Goal: Transaction & Acquisition: Book appointment/travel/reservation

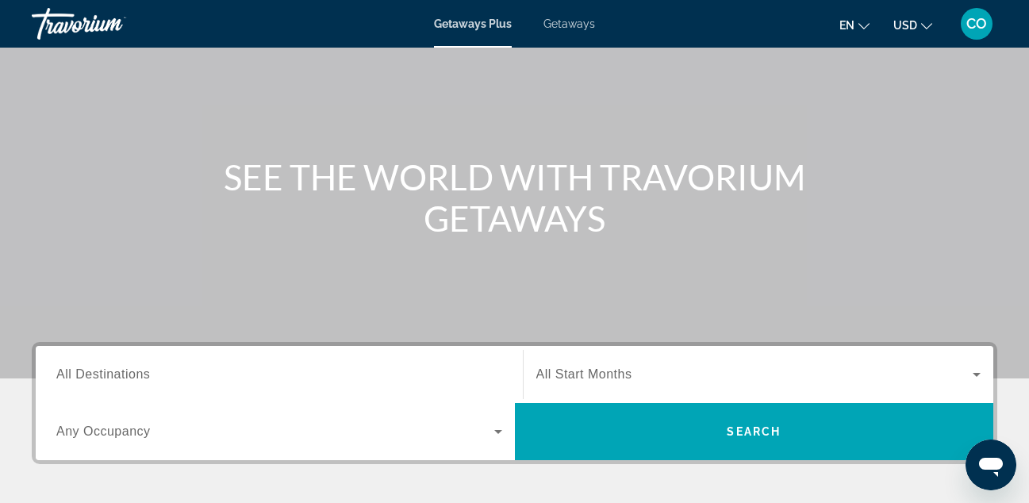
scroll to position [102, 0]
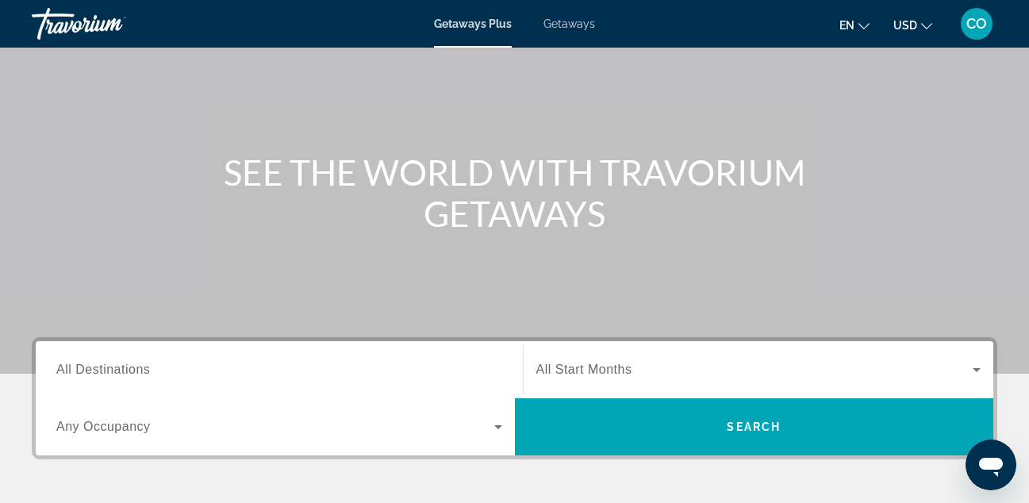
click at [177, 396] on div "Destination All Destinations" at bounding box center [279, 369] width 471 height 57
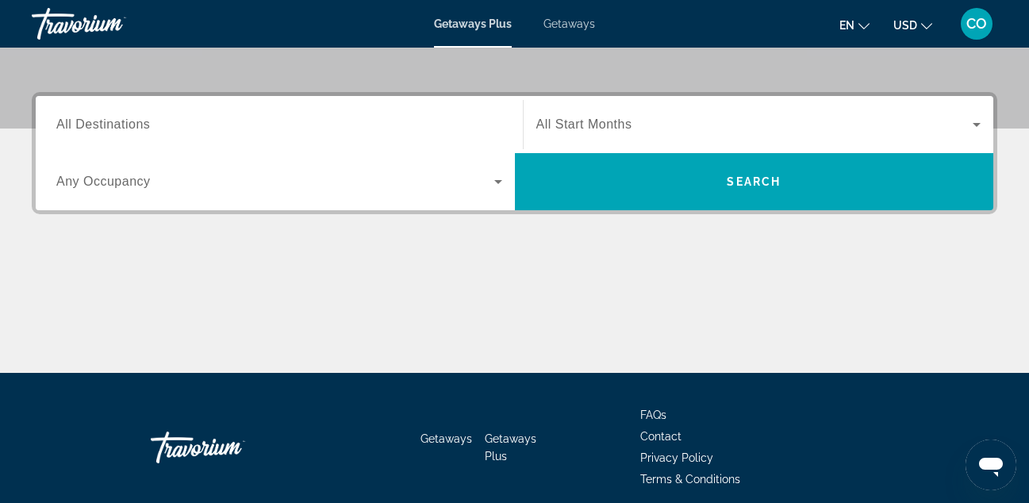
scroll to position [388, 0]
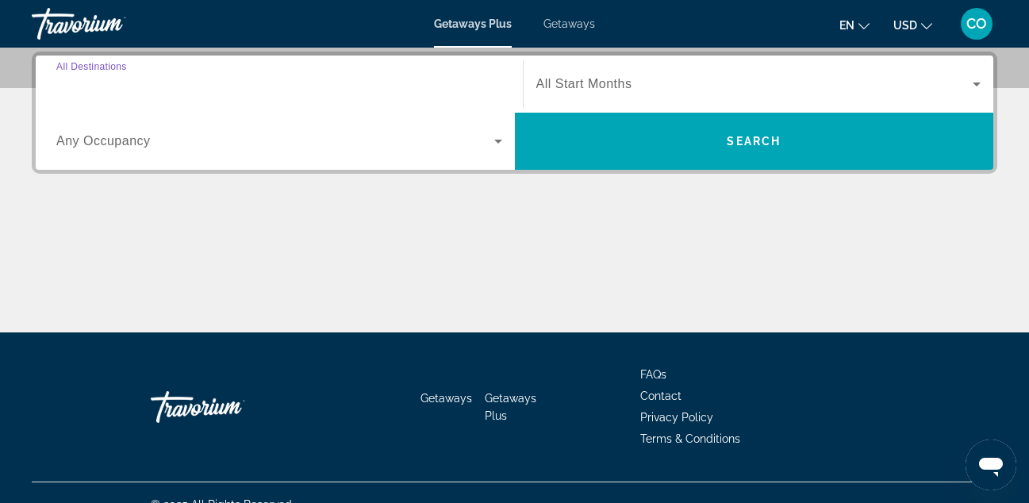
click at [301, 87] on input "Destination All Destinations" at bounding box center [279, 84] width 446 height 19
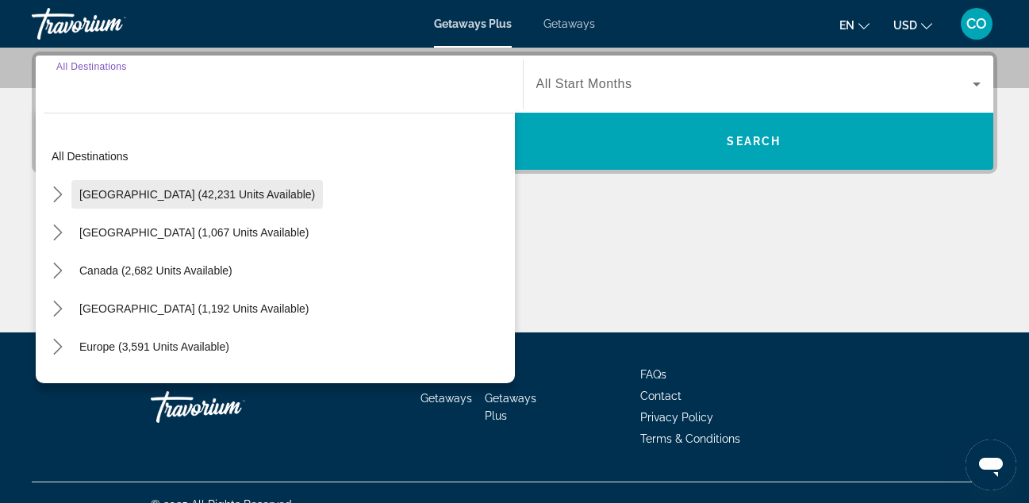
click at [88, 187] on span "Select destination: United States (42,231 units available)" at bounding box center [196, 194] width 251 height 38
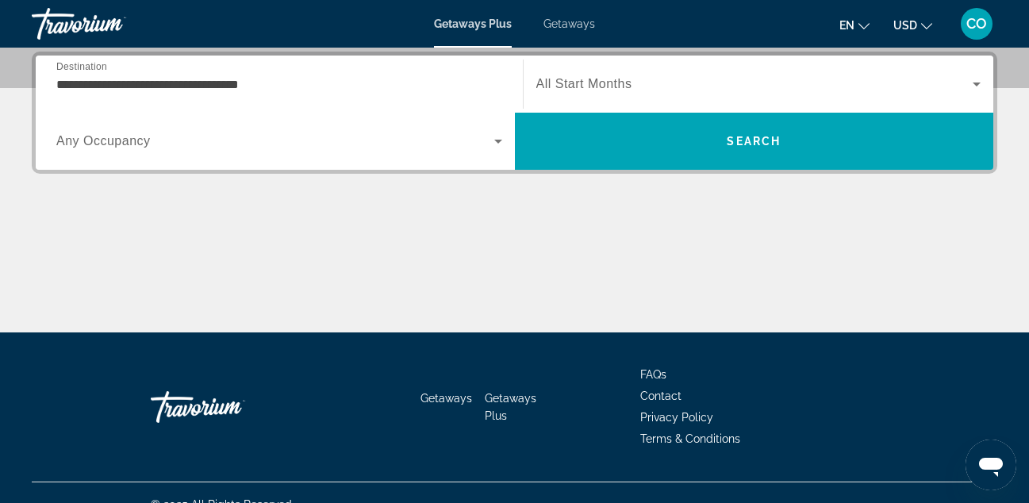
click at [245, 97] on div "**********" at bounding box center [279, 84] width 446 height 45
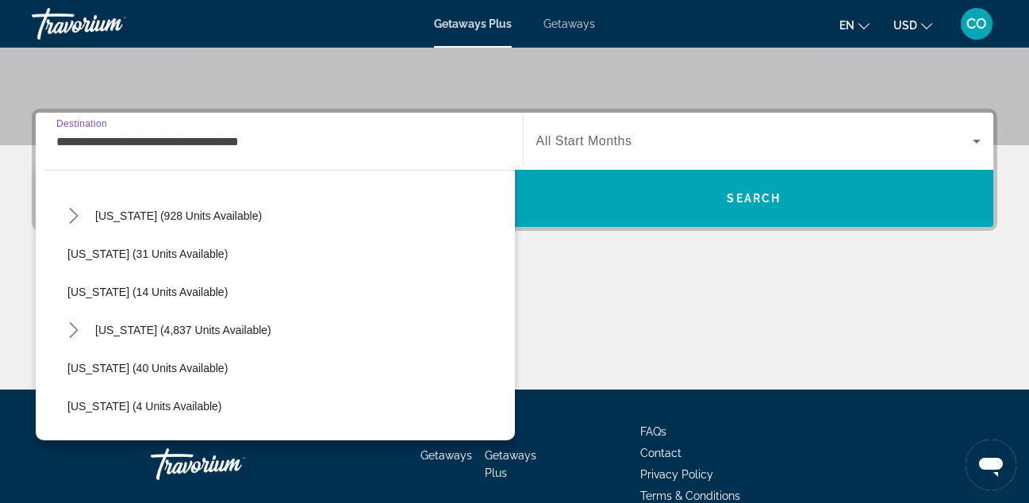
scroll to position [189, 0]
click at [70, 322] on icon "Toggle Florida (4,837 units available) submenu" at bounding box center [73, 329] width 9 height 16
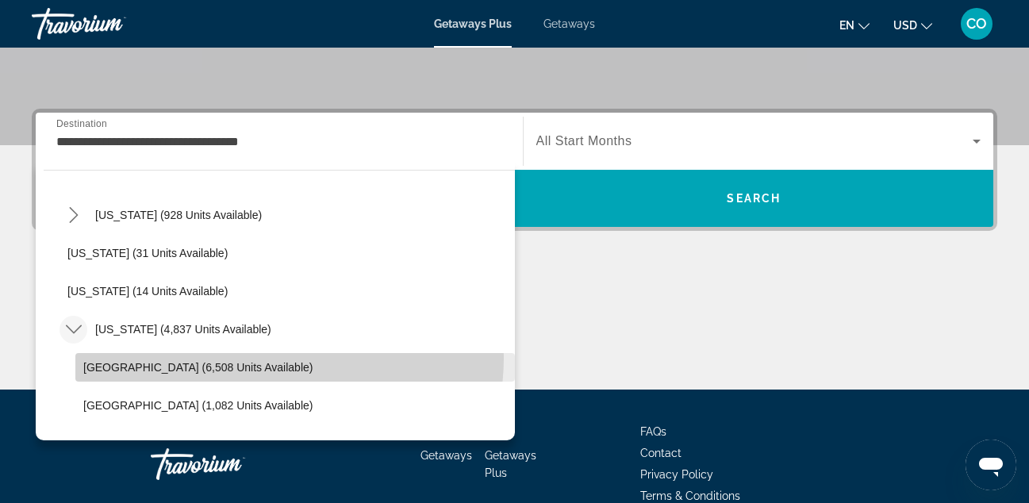
click at [270, 358] on span "Select destination: Orlando & Disney Area (6,508 units available)" at bounding box center [294, 367] width 439 height 38
type input "**********"
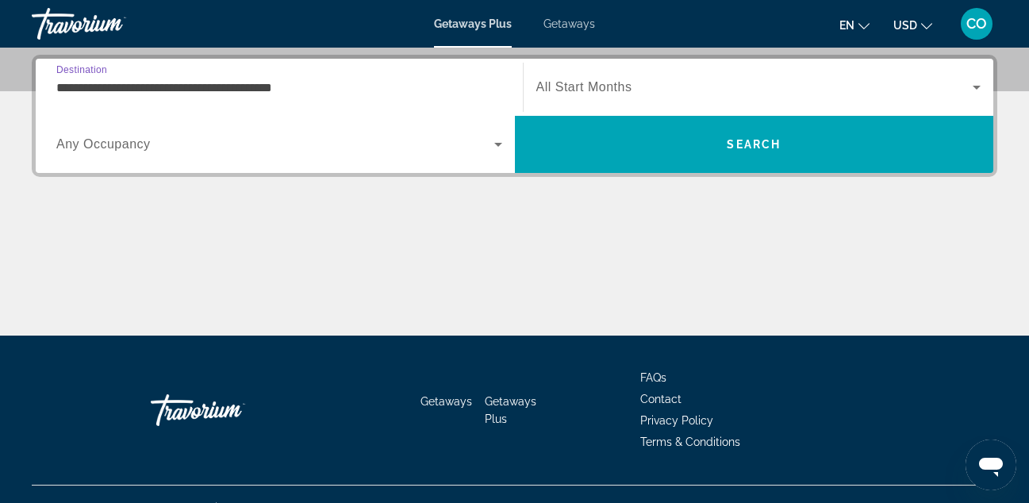
scroll to position [388, 0]
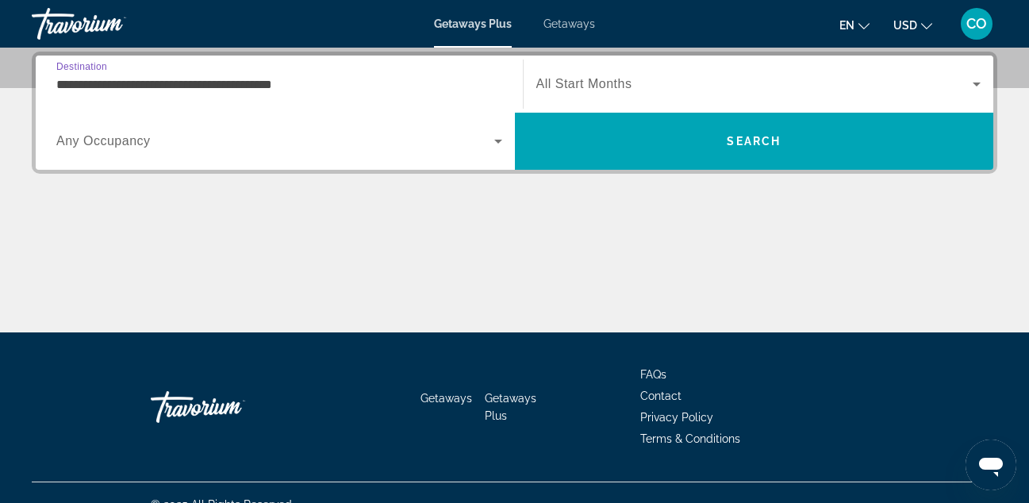
click at [672, 90] on span "Search widget" at bounding box center [754, 84] width 437 height 19
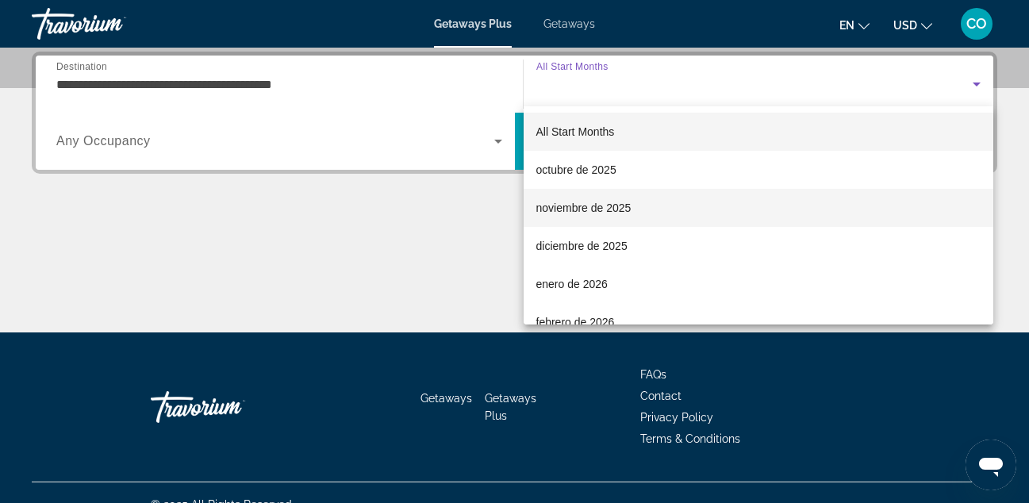
click at [604, 204] on span "noviembre de 2025" at bounding box center [583, 207] width 95 height 19
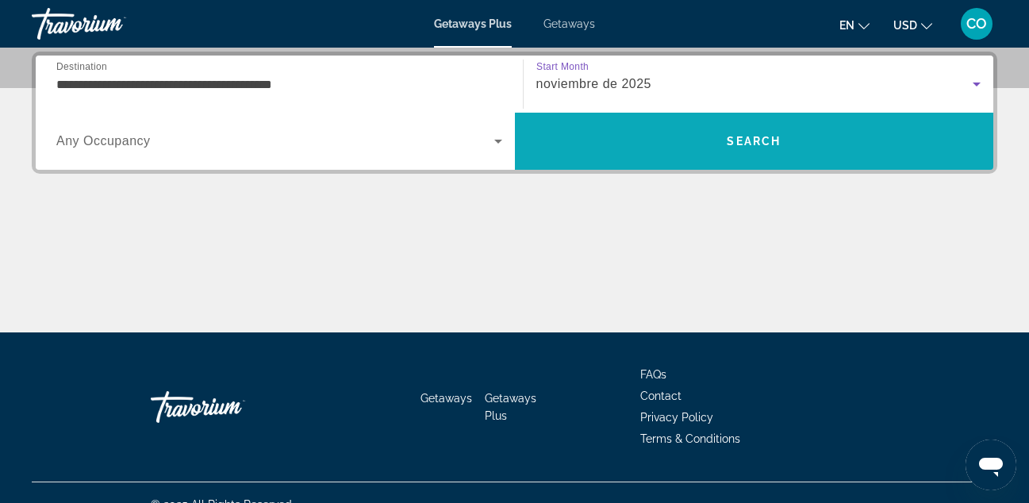
click at [675, 141] on span "Search" at bounding box center [754, 141] width 479 height 38
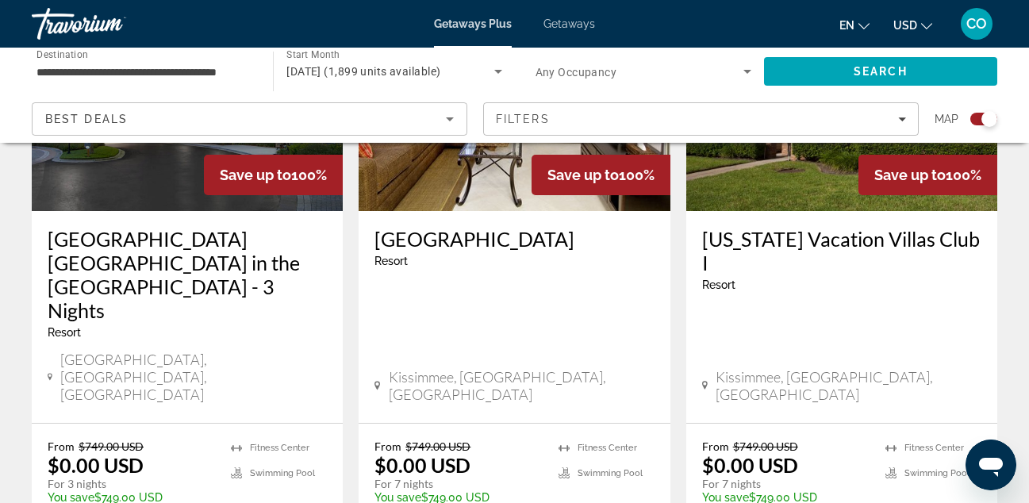
scroll to position [1958, 0]
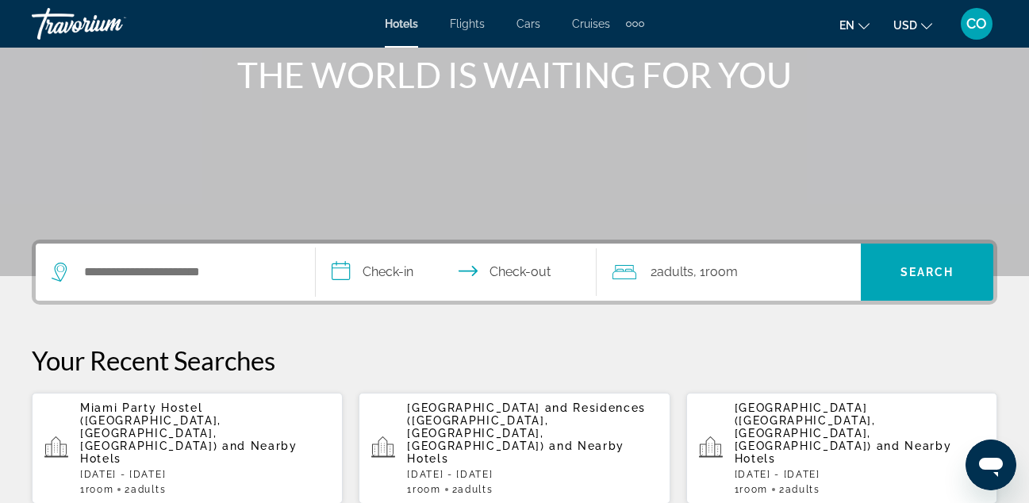
scroll to position [227, 0]
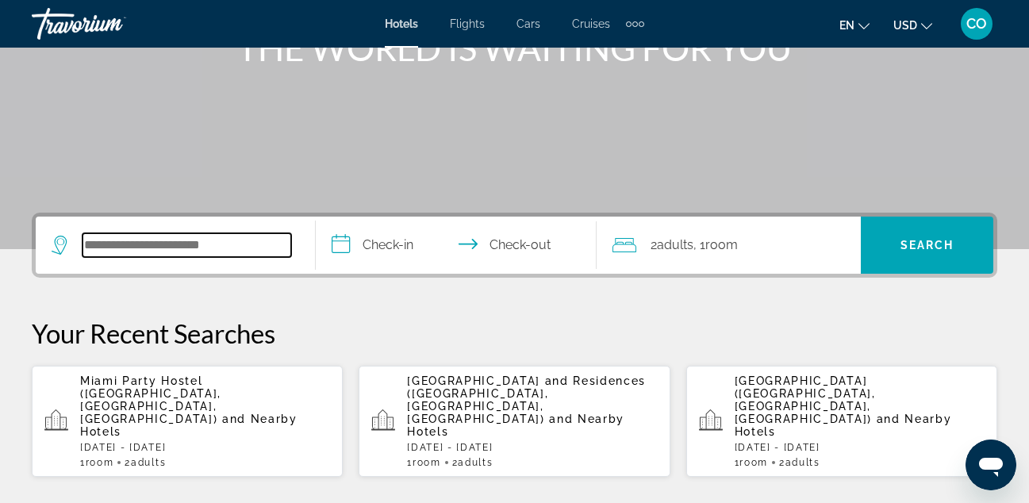
click at [230, 238] on input "Search hotel destination" at bounding box center [186, 245] width 209 height 24
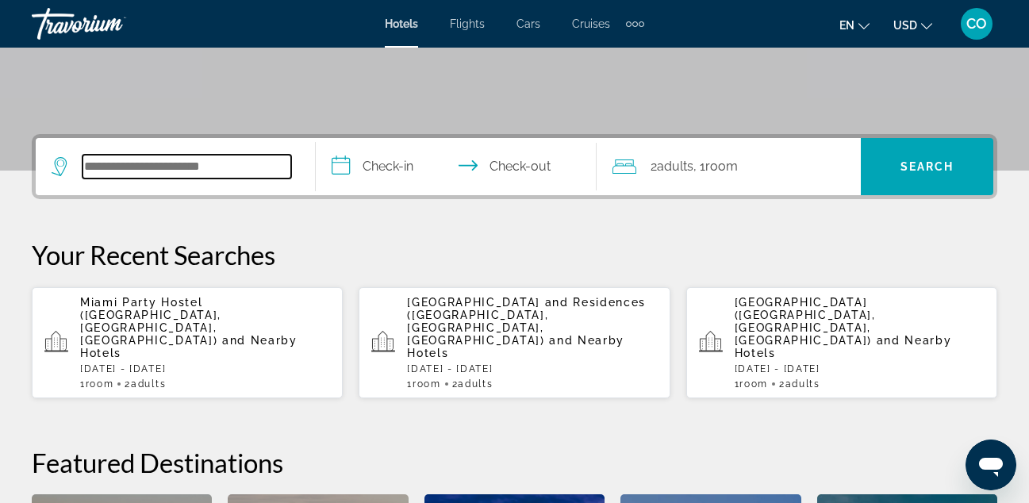
scroll to position [388, 0]
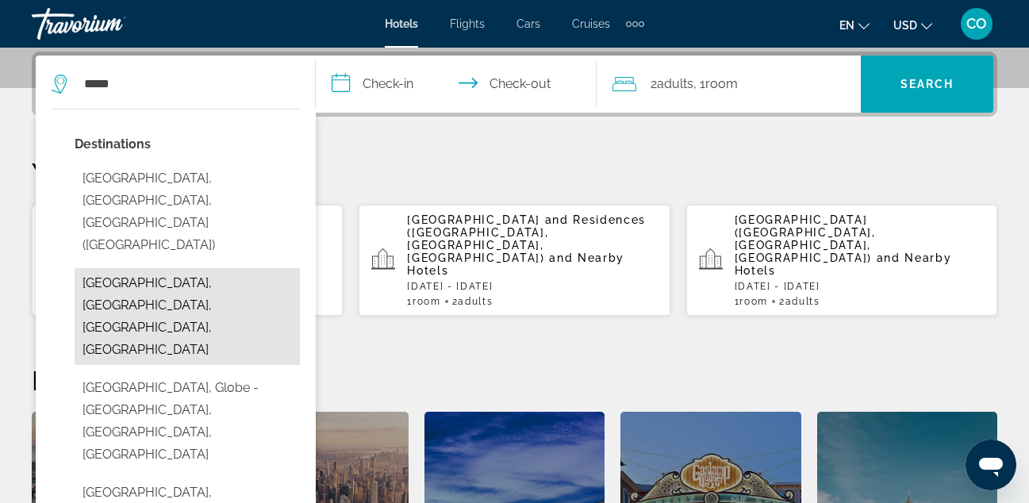
click at [214, 268] on button "[GEOGRAPHIC_DATA], [GEOGRAPHIC_DATA], [GEOGRAPHIC_DATA], [GEOGRAPHIC_DATA]" at bounding box center [187, 316] width 225 height 97
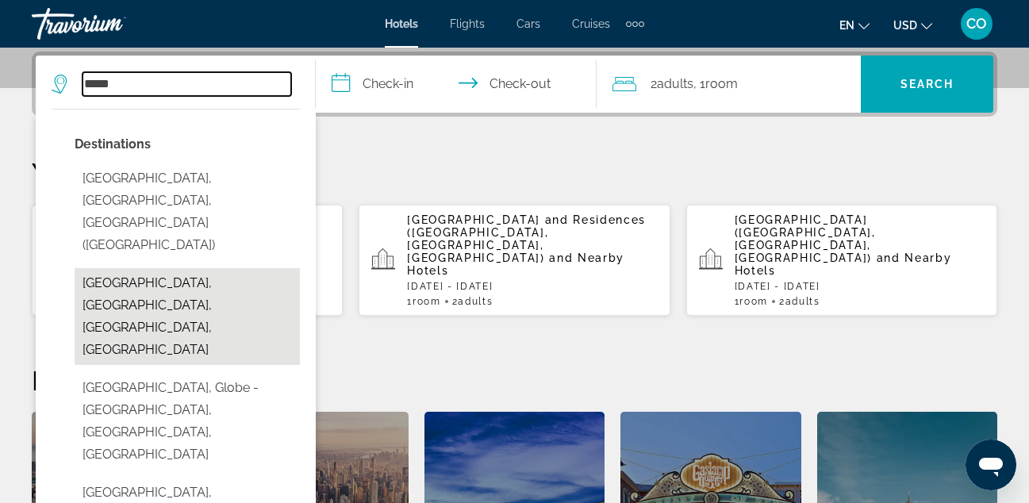
type input "**********"
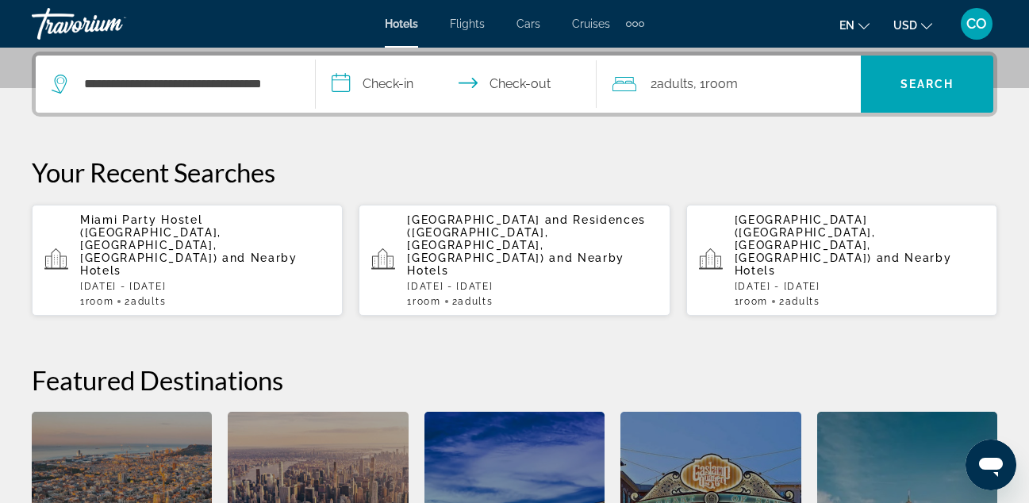
click at [377, 94] on input "**********" at bounding box center [459, 87] width 286 height 62
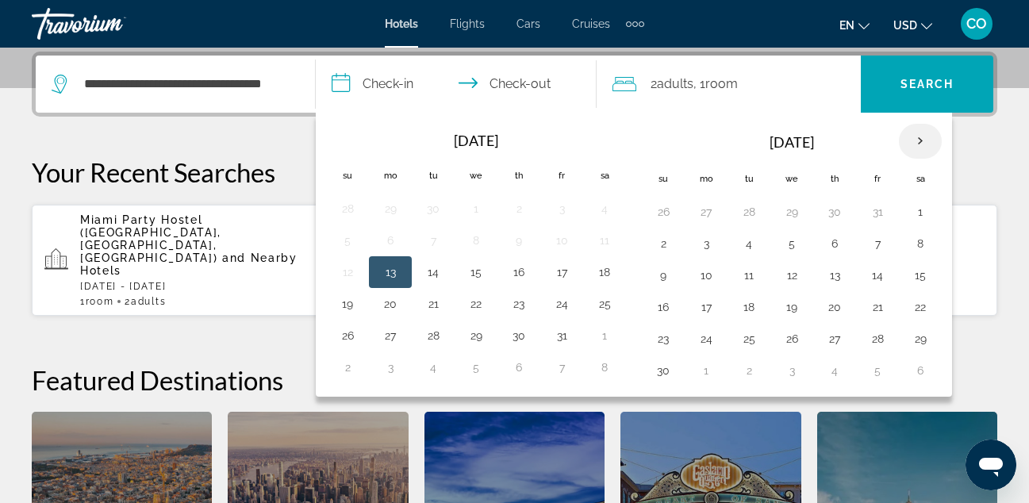
click at [926, 155] on th "Next month" at bounding box center [920, 141] width 43 height 35
click at [670, 335] on button "28" at bounding box center [662, 339] width 25 height 22
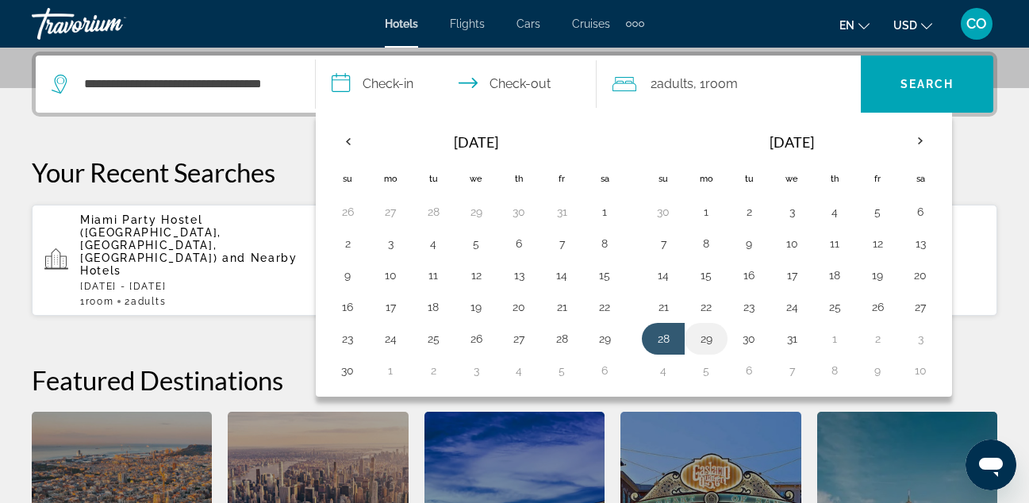
click at [716, 338] on button "29" at bounding box center [705, 339] width 25 height 22
type input "**********"
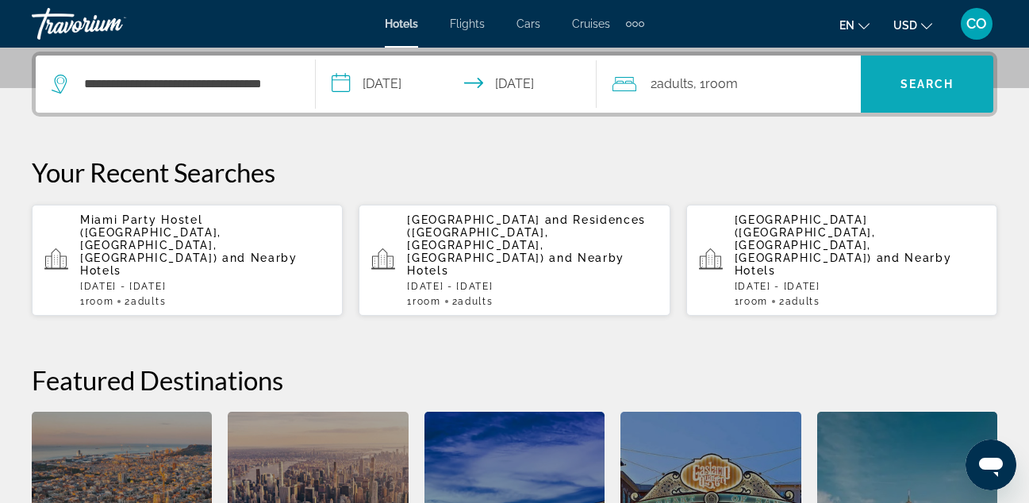
click at [904, 104] on span "Search" at bounding box center [926, 84] width 132 height 57
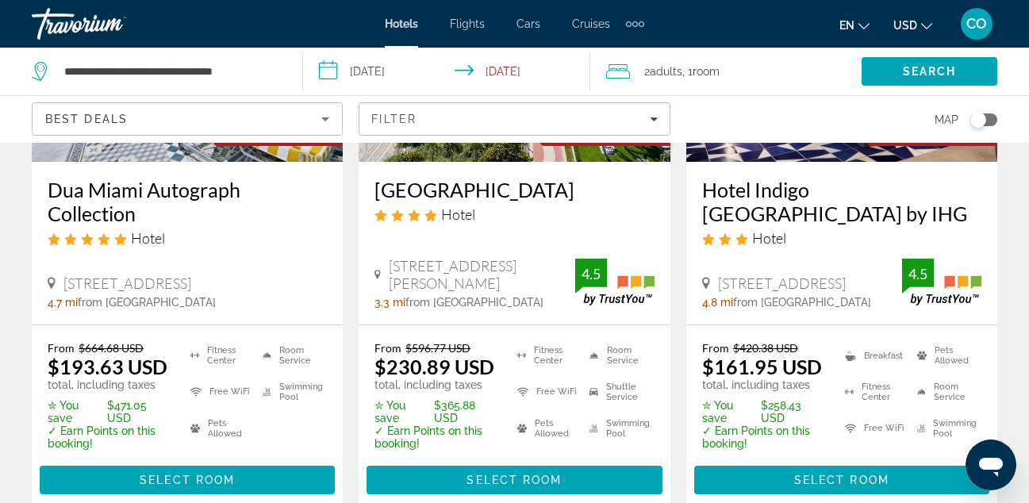
scroll to position [291, 0]
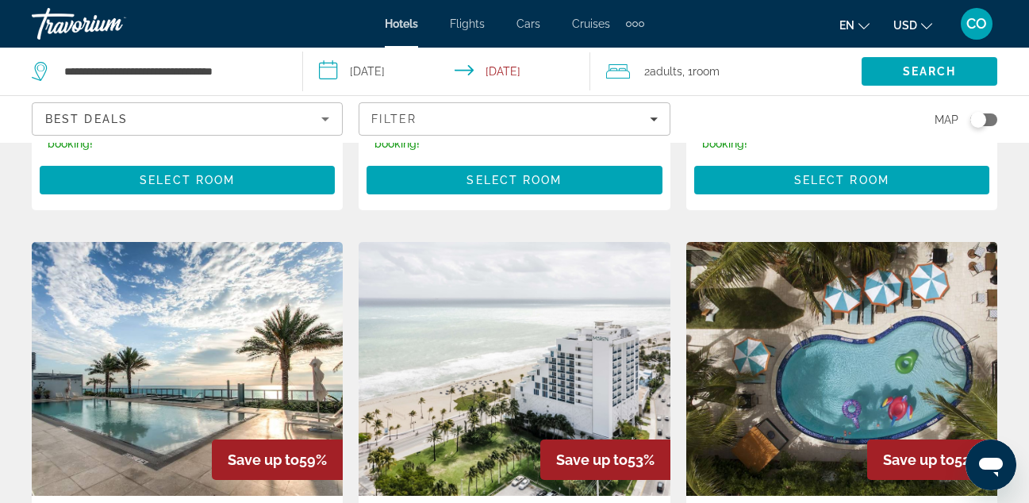
click at [34, 325] on img "Main content" at bounding box center [187, 369] width 311 height 254
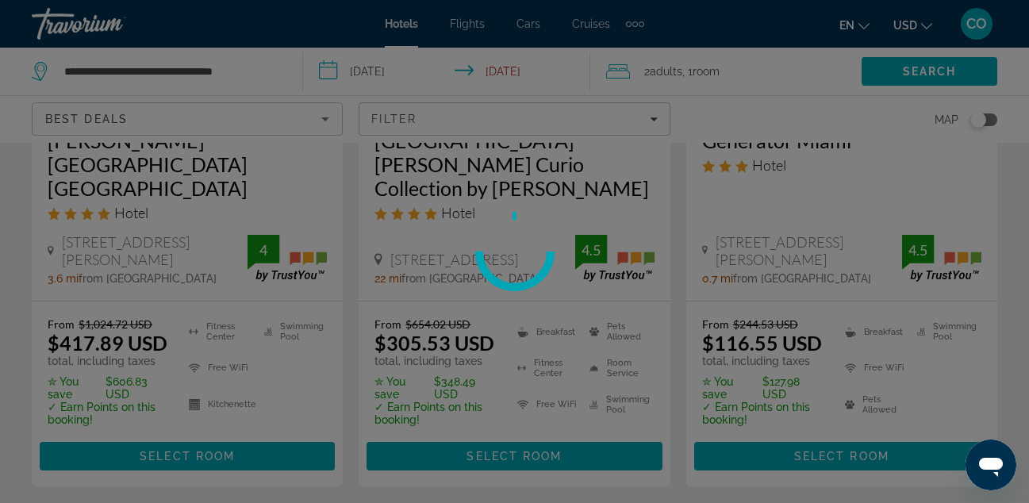
scroll to position [990, 0]
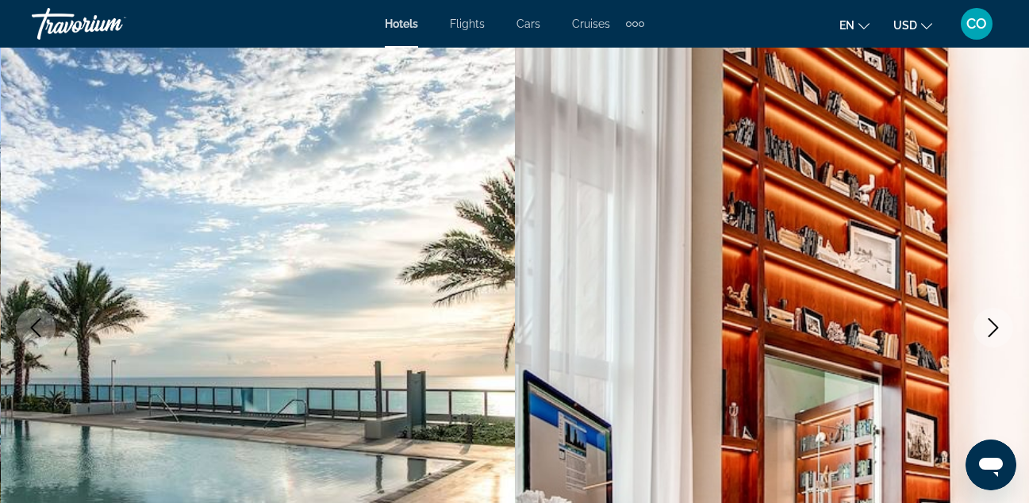
scroll to position [101, 0]
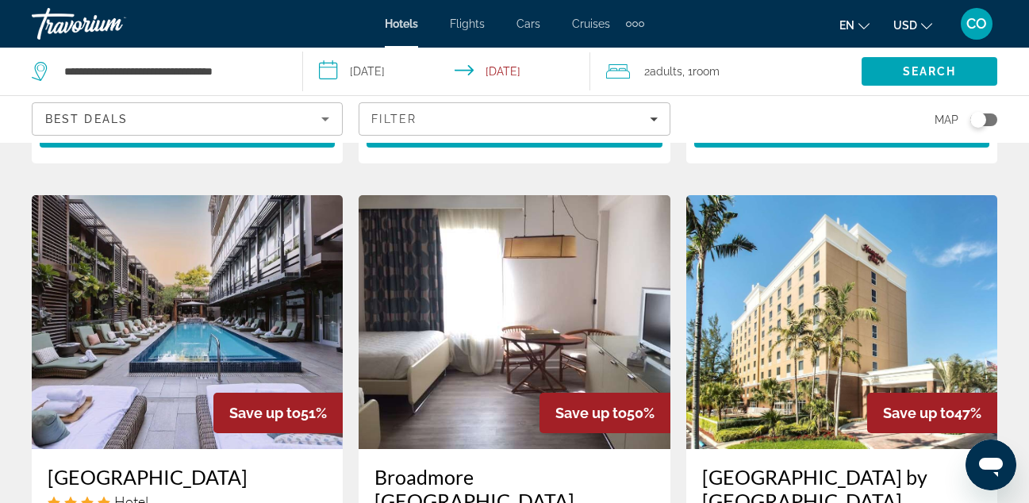
scroll to position [1332, 0]
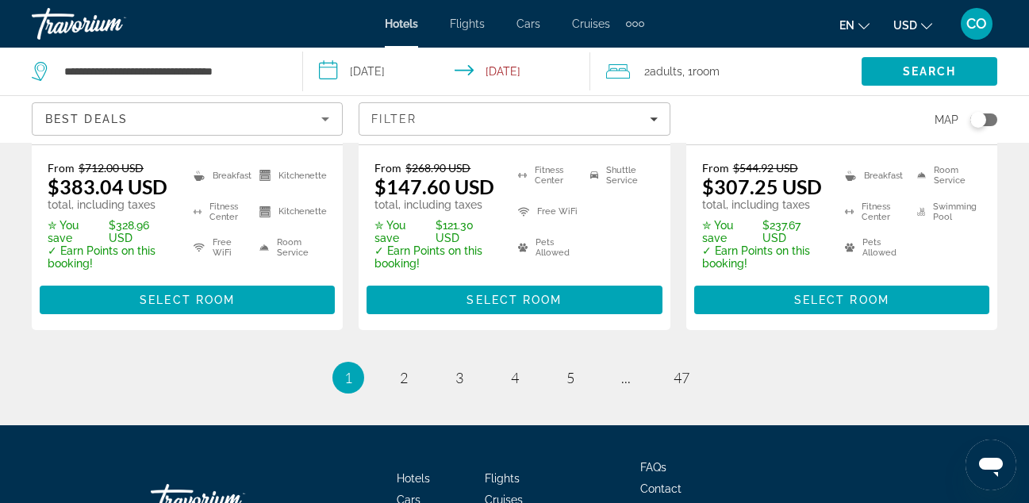
scroll to position [2398, 0]
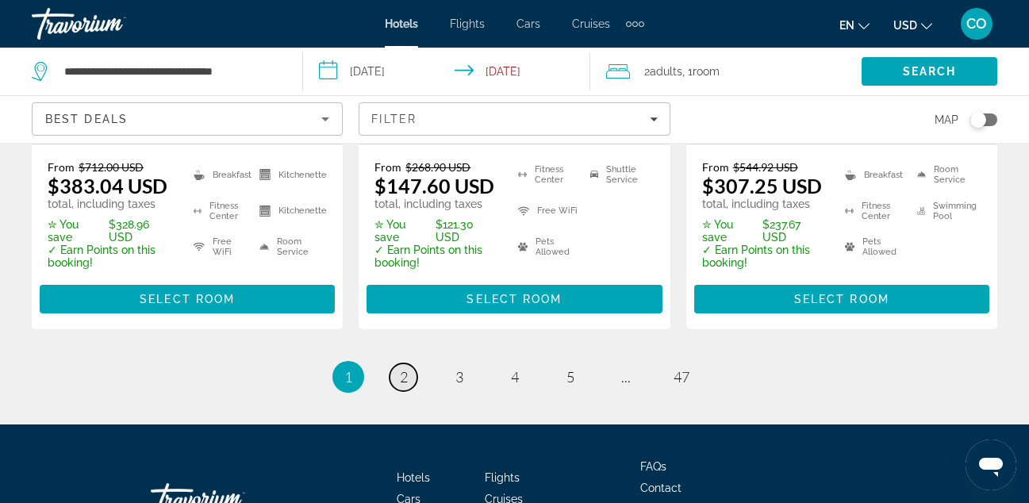
click at [404, 391] on link "page 2" at bounding box center [403, 377] width 28 height 28
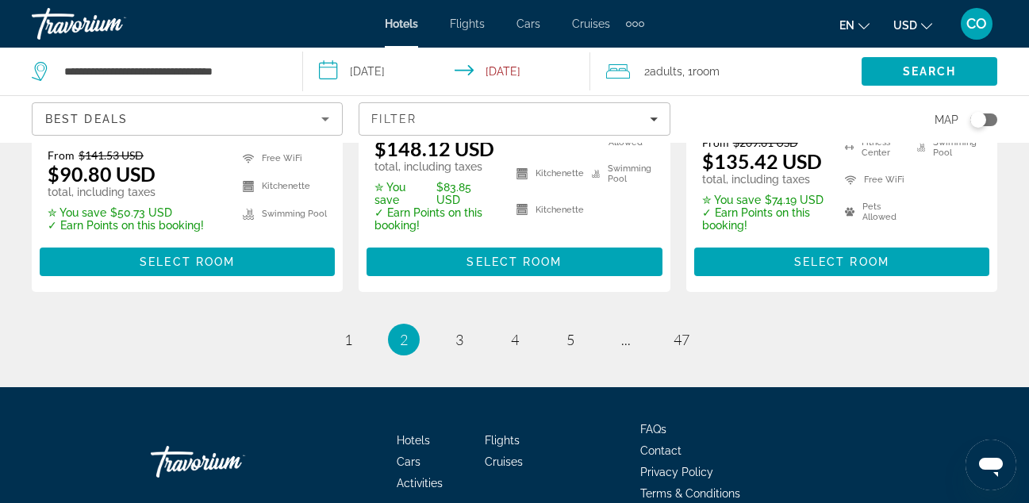
scroll to position [2431, 0]
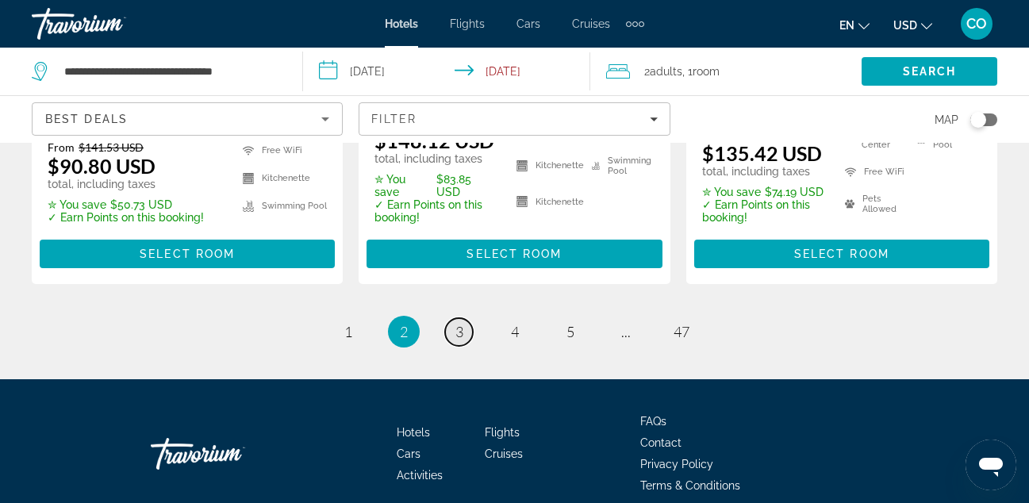
click at [463, 318] on link "page 3" at bounding box center [459, 332] width 28 height 28
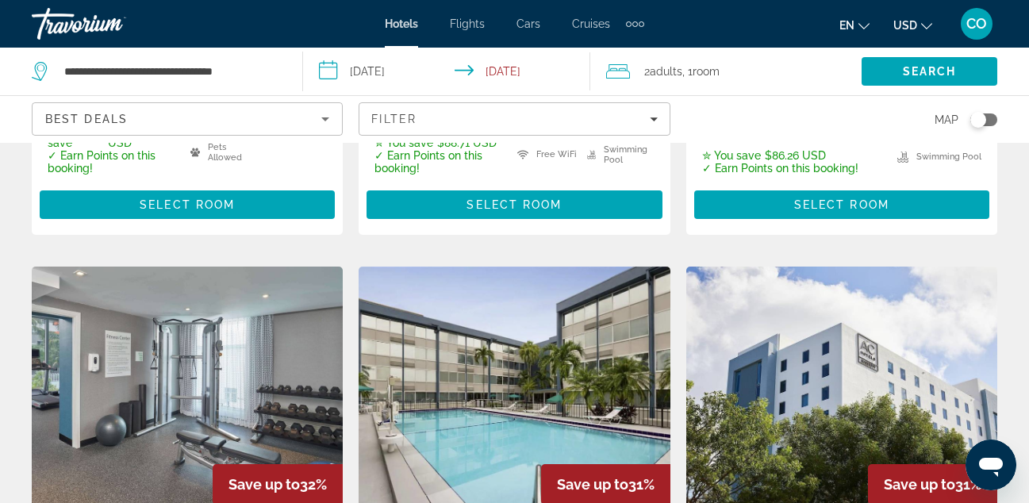
scroll to position [649, 0]
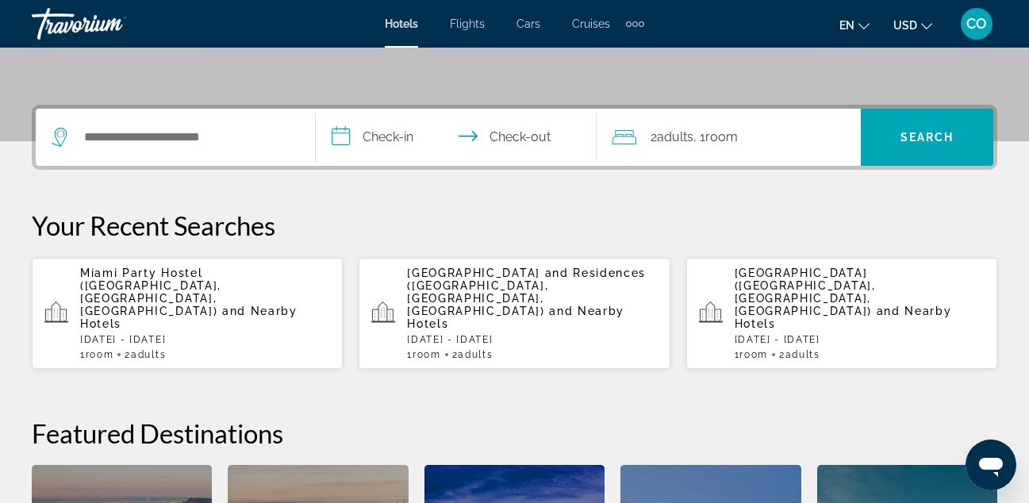
scroll to position [335, 0]
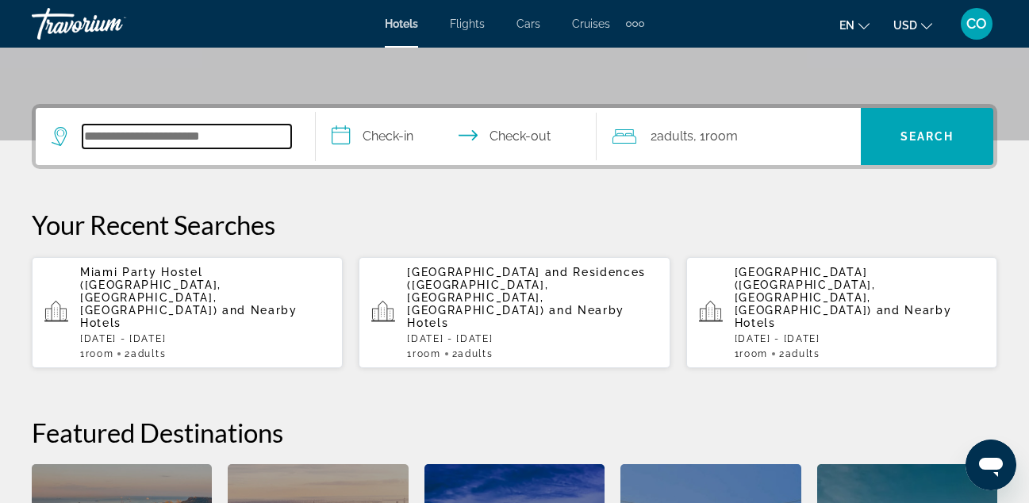
click at [267, 134] on input "Search hotel destination" at bounding box center [186, 137] width 209 height 24
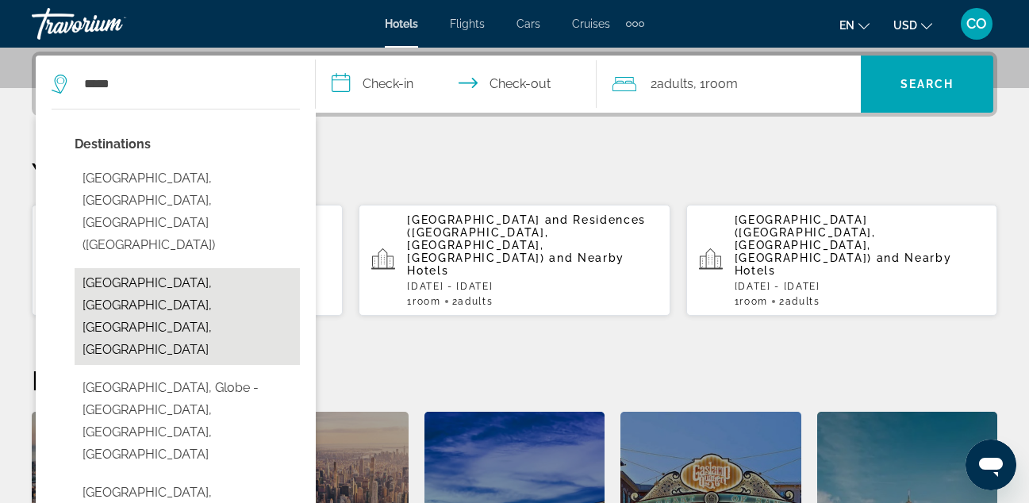
click at [202, 268] on button "[GEOGRAPHIC_DATA], [GEOGRAPHIC_DATA], [GEOGRAPHIC_DATA], [GEOGRAPHIC_DATA]" at bounding box center [187, 316] width 225 height 97
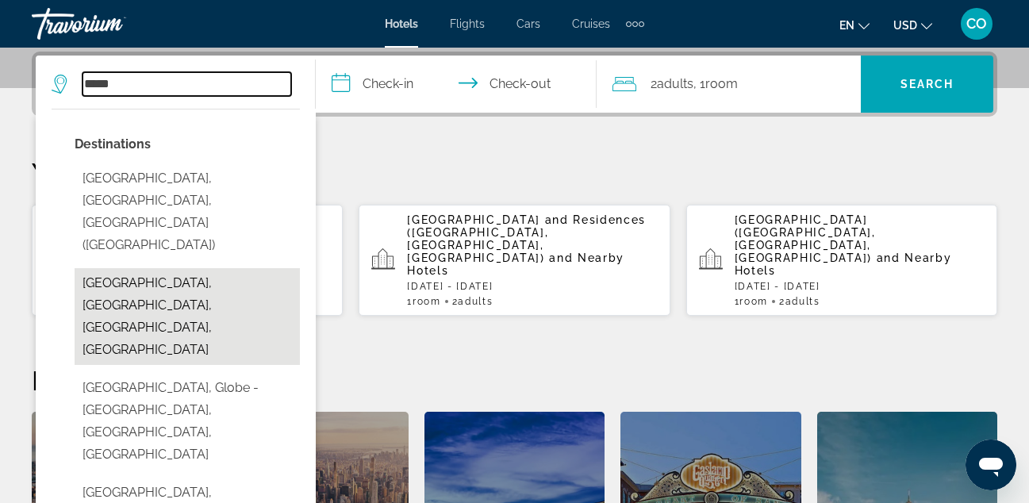
type input "**********"
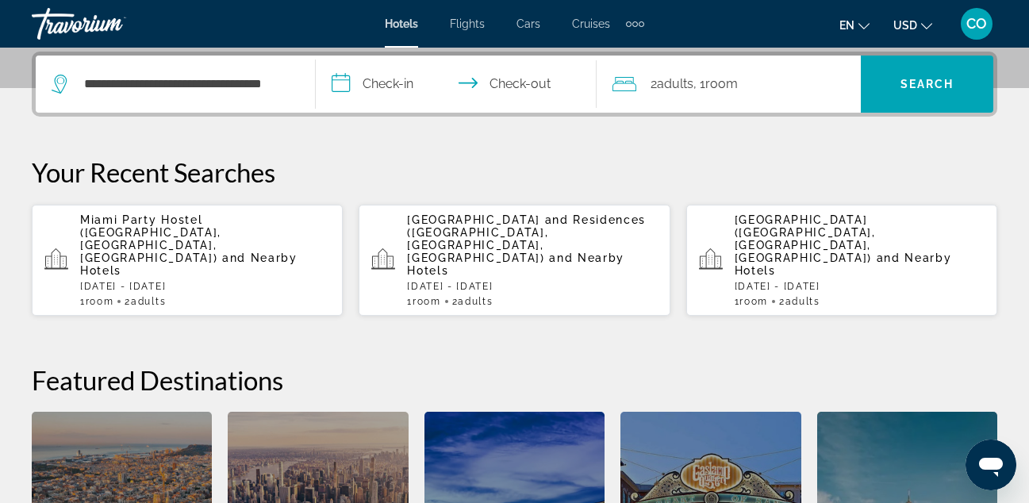
click at [369, 94] on input "**********" at bounding box center [459, 87] width 286 height 62
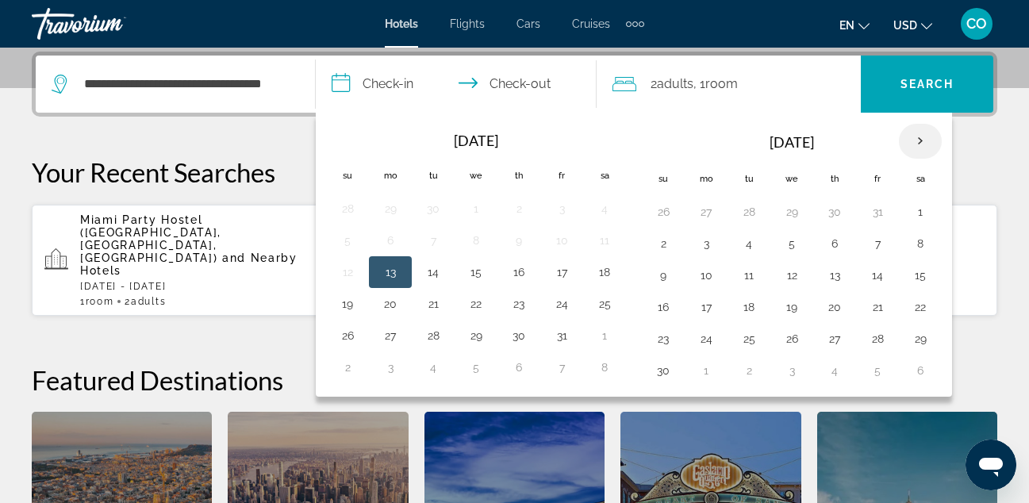
click at [908, 140] on th "Next month" at bounding box center [920, 141] width 43 height 35
click at [665, 330] on button "28" at bounding box center [662, 339] width 25 height 22
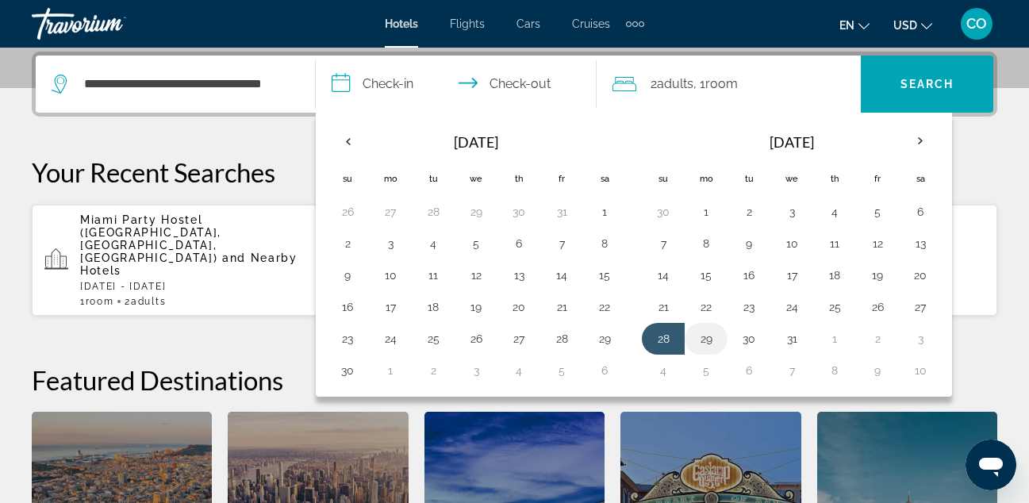
click at [703, 338] on button "29" at bounding box center [705, 339] width 25 height 22
type input "**********"
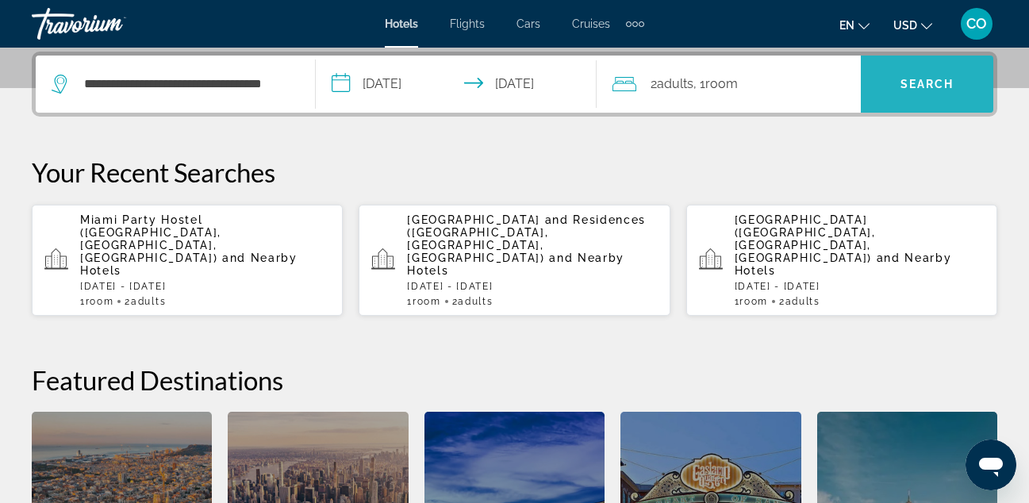
click at [938, 68] on span "Search" at bounding box center [926, 84] width 132 height 38
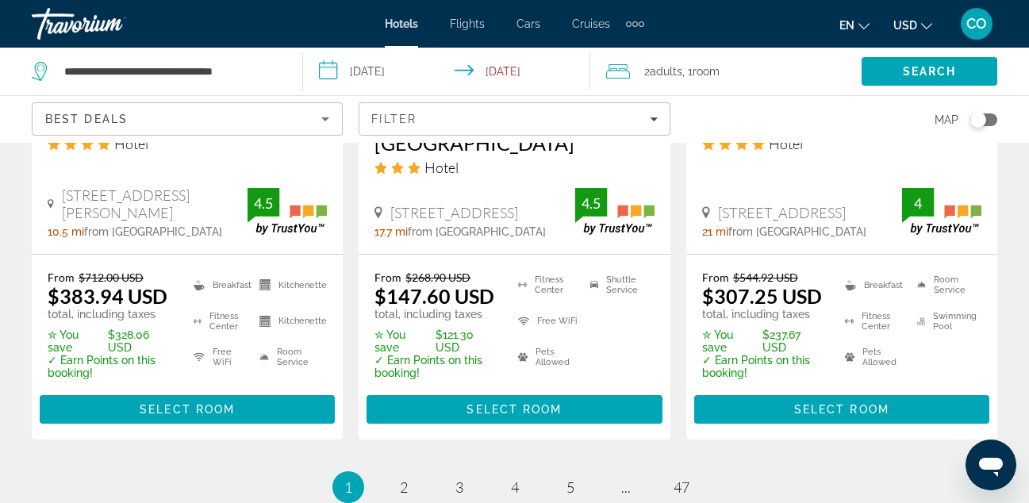
scroll to position [2397, 0]
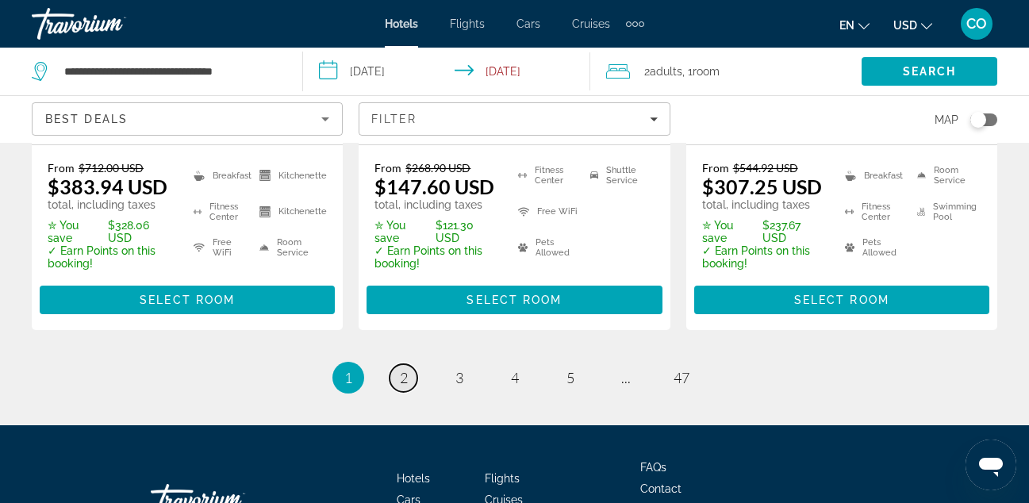
click at [409, 375] on link "page 2" at bounding box center [403, 378] width 28 height 28
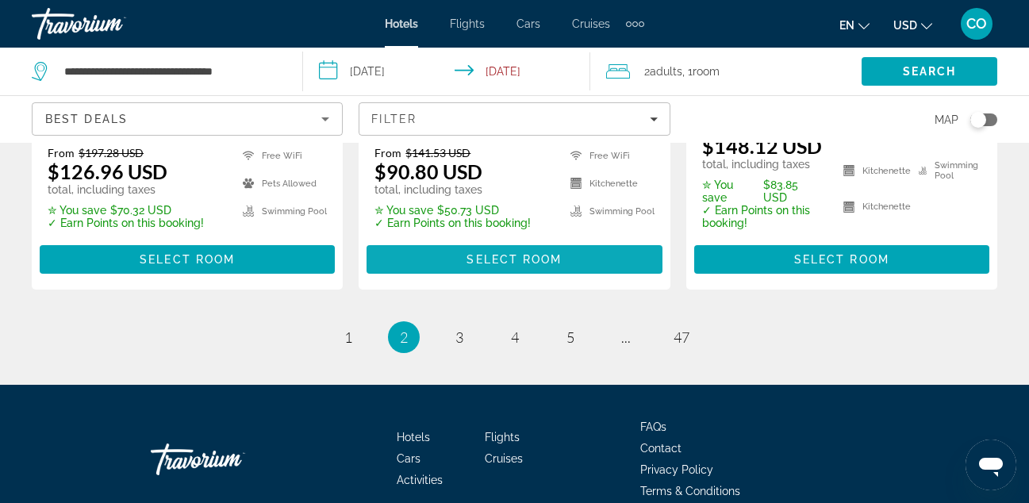
scroll to position [2414, 0]
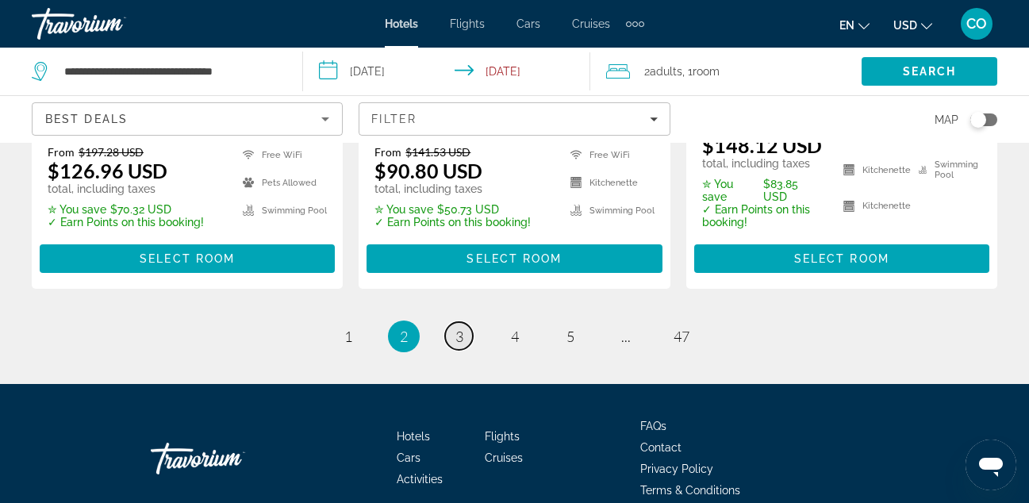
click at [465, 322] on link "page 3" at bounding box center [459, 336] width 28 height 28
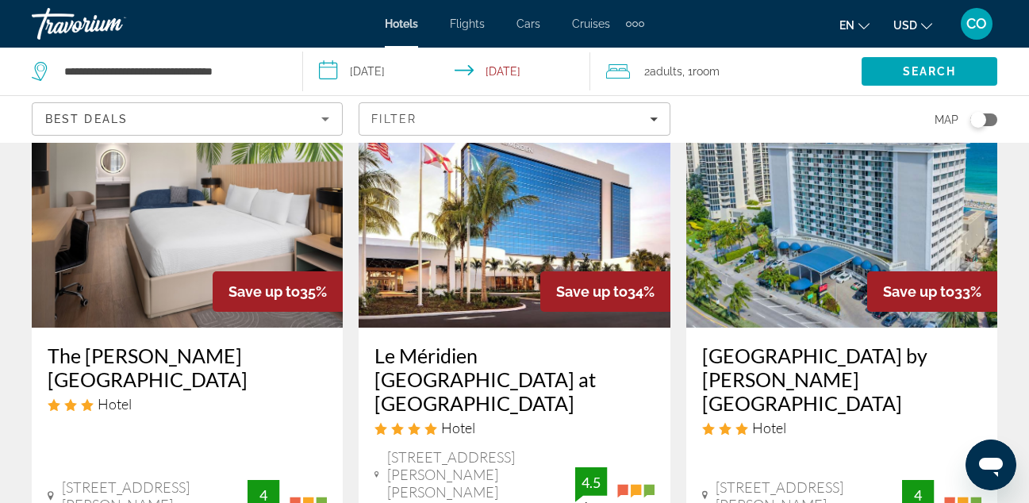
scroll to position [117, 0]
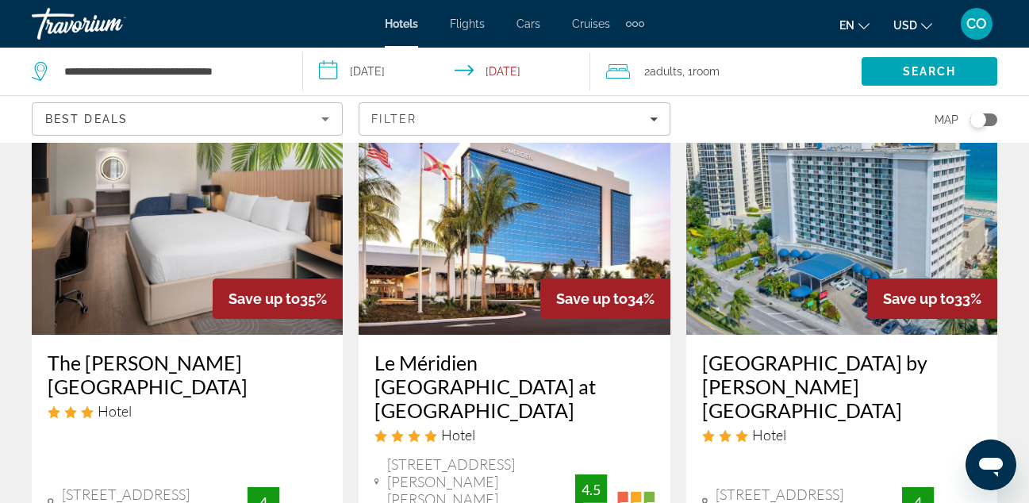
click at [294, 203] on img "Main content" at bounding box center [187, 208] width 311 height 254
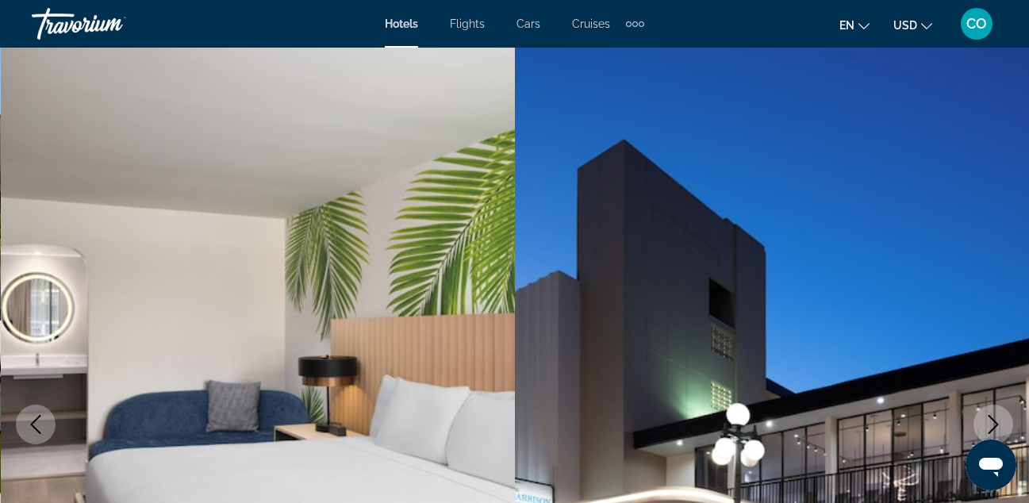
click at [463, 24] on span "Flights" at bounding box center [467, 23] width 35 height 13
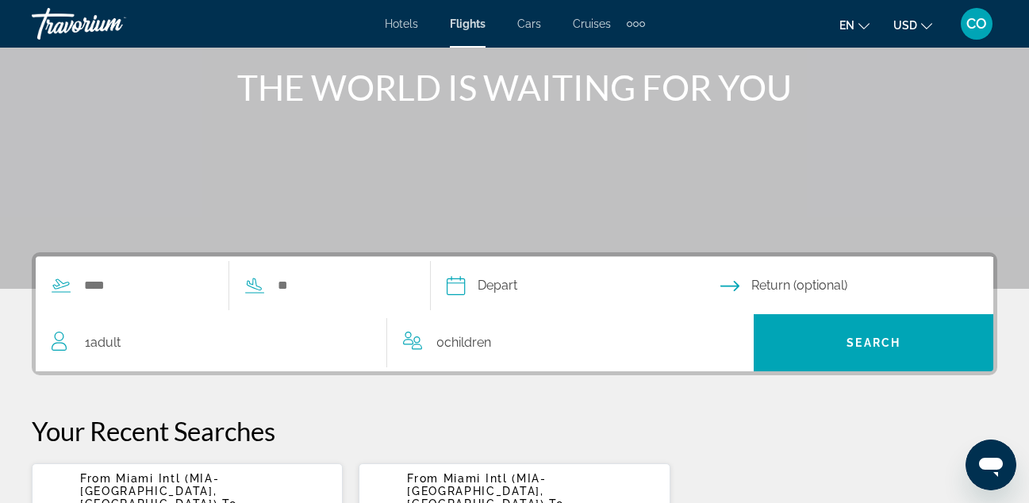
scroll to position [203, 0]
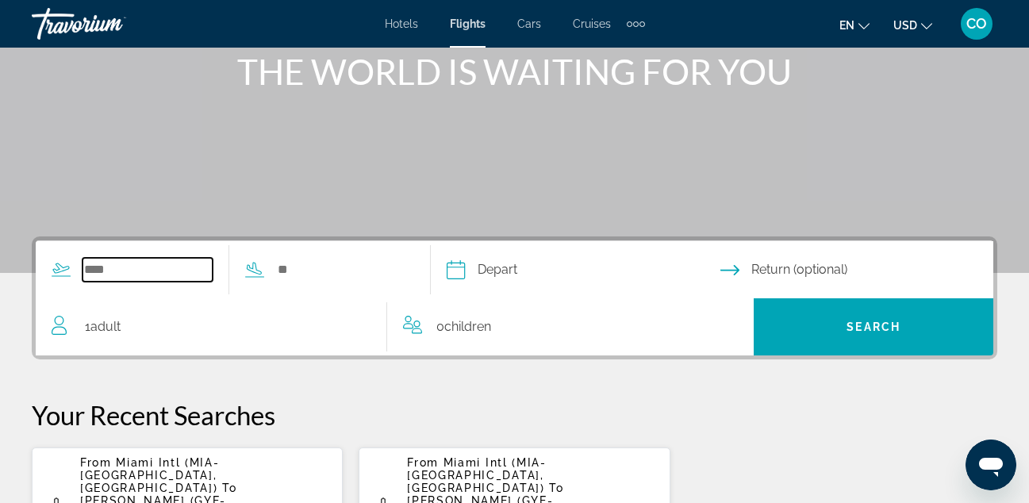
click at [128, 280] on input "Search widget" at bounding box center [147, 270] width 130 height 24
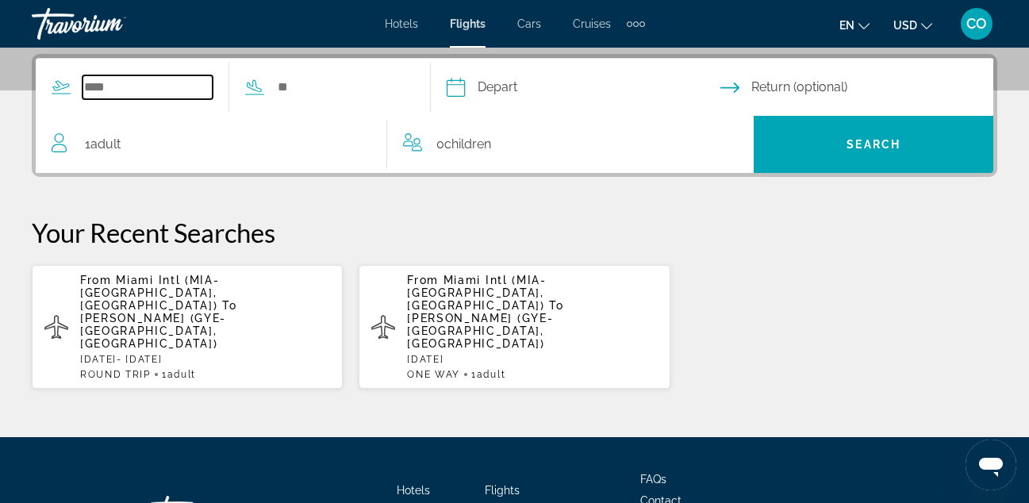
scroll to position [388, 0]
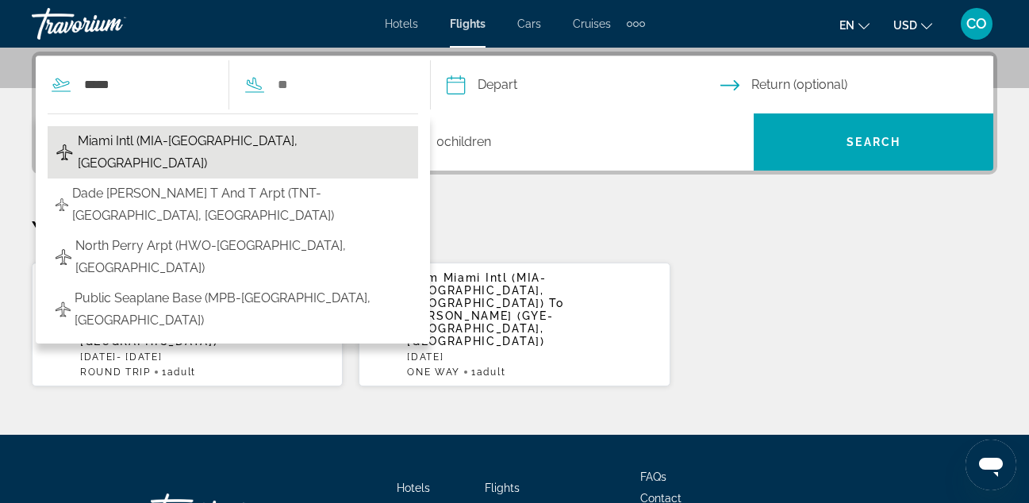
click at [273, 144] on span "Miami Intl (MIA-[GEOGRAPHIC_DATA], [GEOGRAPHIC_DATA])" at bounding box center [244, 152] width 332 height 44
type input "**********"
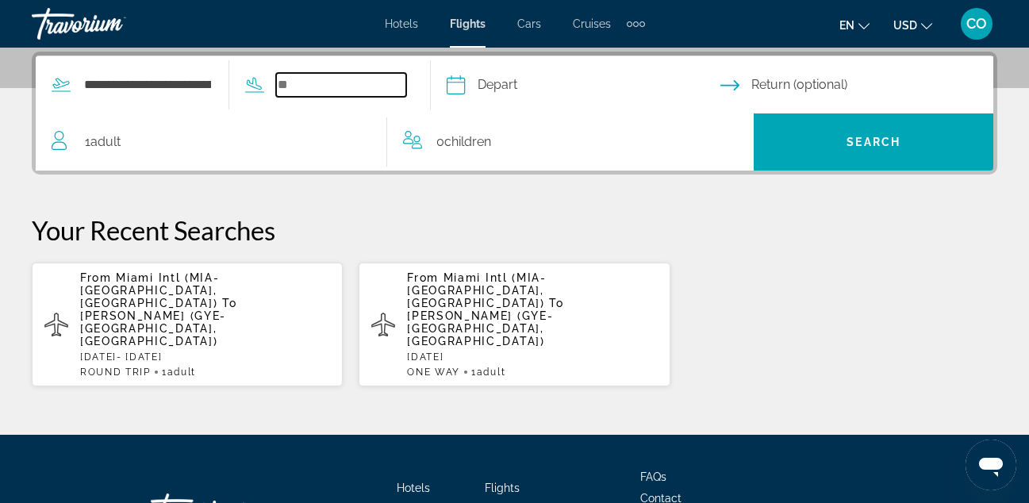
click at [356, 82] on input "Search widget" at bounding box center [341, 85] width 130 height 24
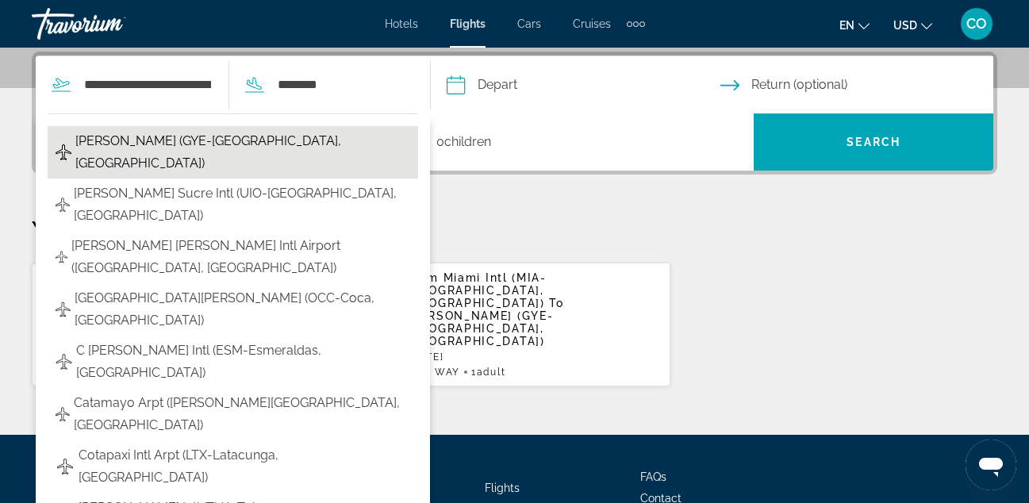
click at [350, 145] on span "[PERSON_NAME] (GYE-[GEOGRAPHIC_DATA], [GEOGRAPHIC_DATA])" at bounding box center [242, 152] width 335 height 44
type input "**********"
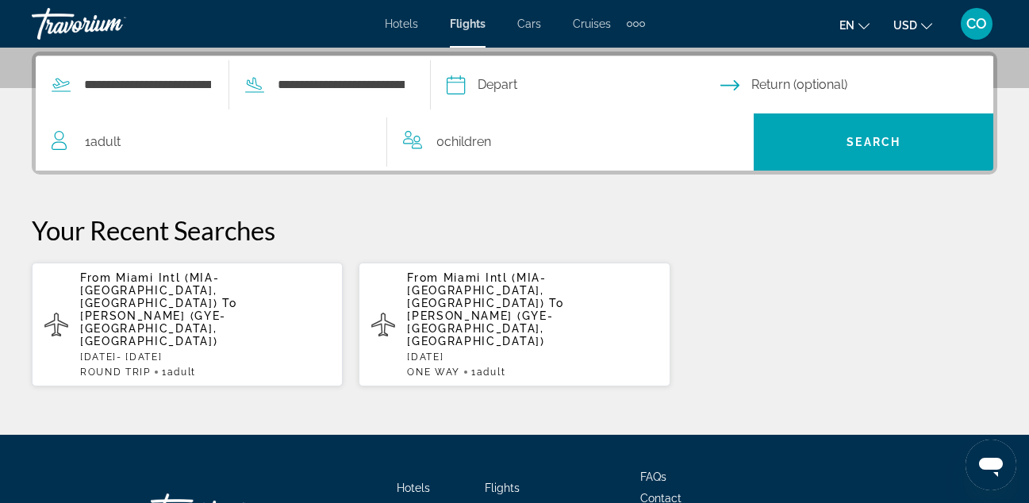
click at [574, 102] on input "Depart date" at bounding box center [583, 87] width 280 height 62
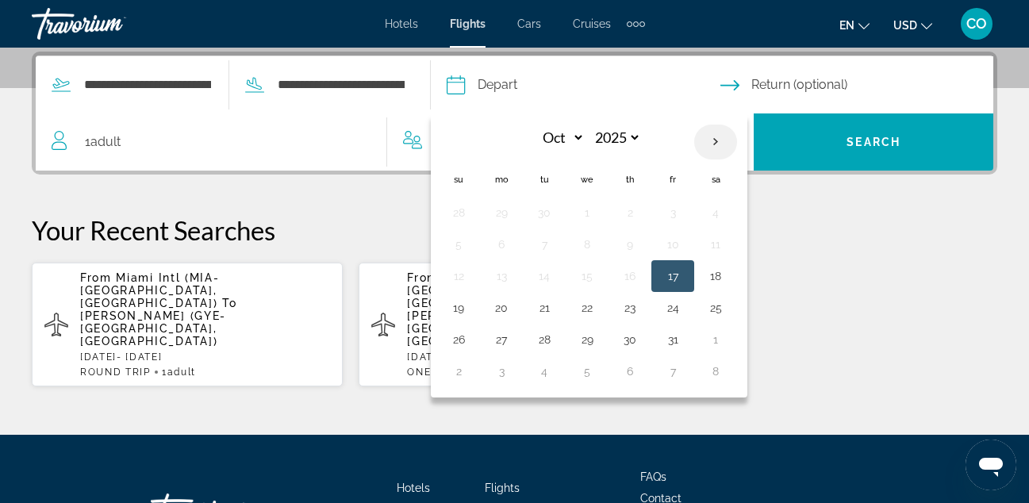
click at [737, 141] on th "Next month" at bounding box center [715, 142] width 43 height 35
select select "**"
click at [471, 240] on button "2" at bounding box center [458, 244] width 25 height 22
type input "**********"
select select "**"
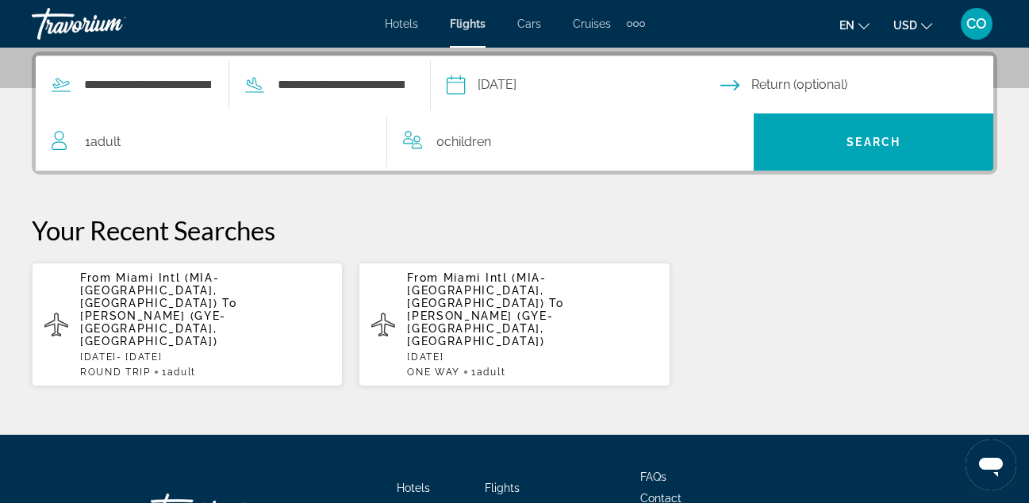
click at [772, 86] on input "Return date" at bounding box center [860, 87] width 280 height 62
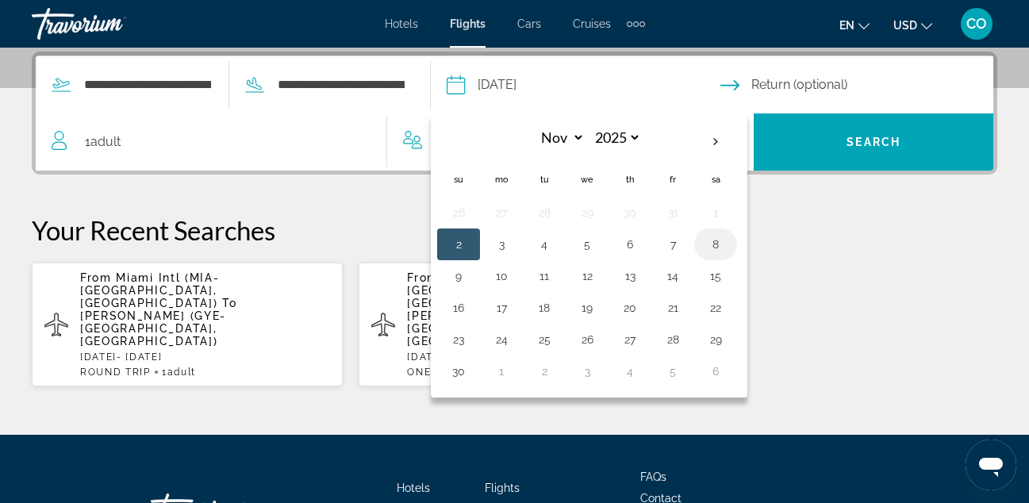
click at [728, 243] on button "8" at bounding box center [715, 244] width 25 height 22
type input "**********"
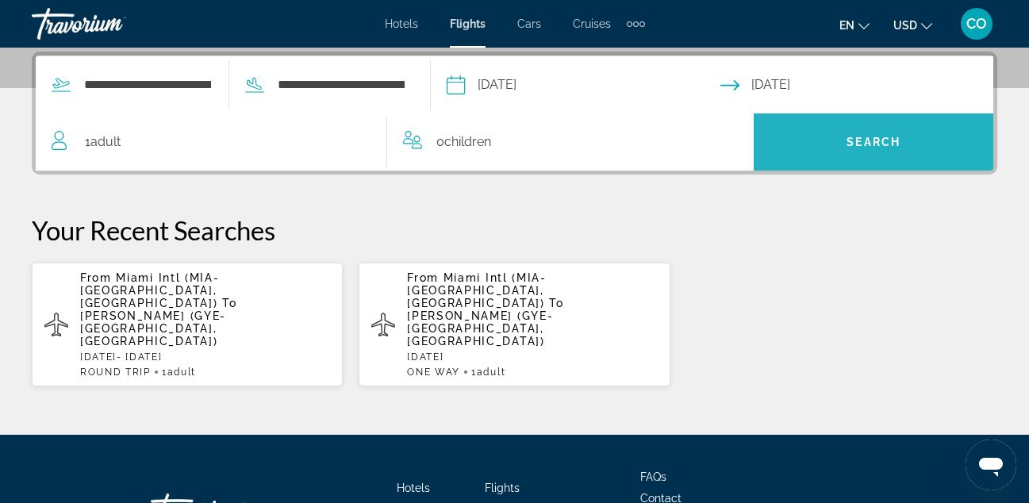
click at [842, 122] on span "Search" at bounding box center [873, 141] width 240 height 57
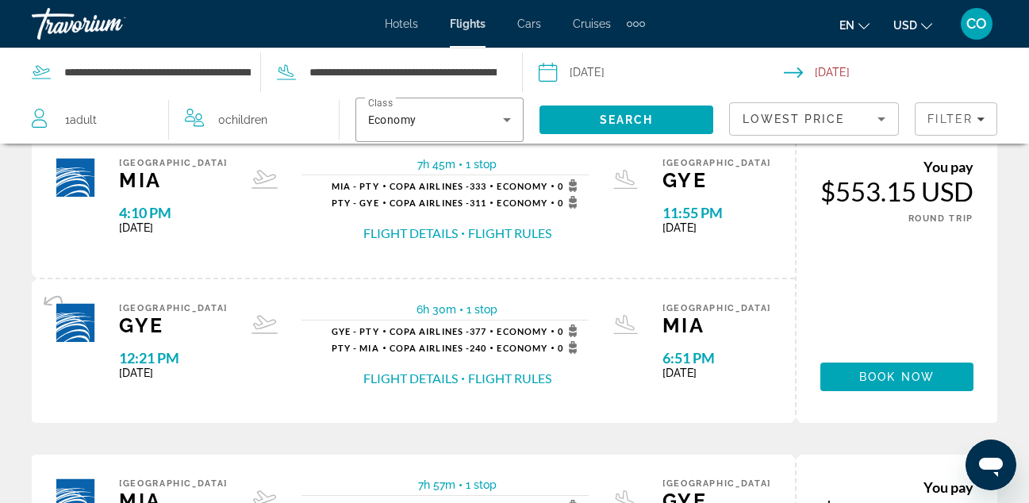
scroll to position [1339, 0]
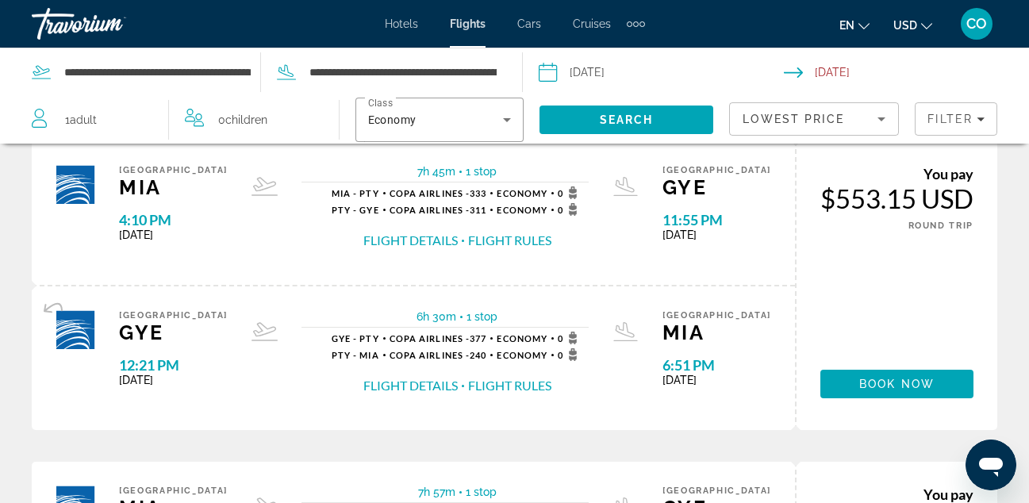
click at [862, 115] on div "Lowest Price" at bounding box center [809, 118] width 135 height 19
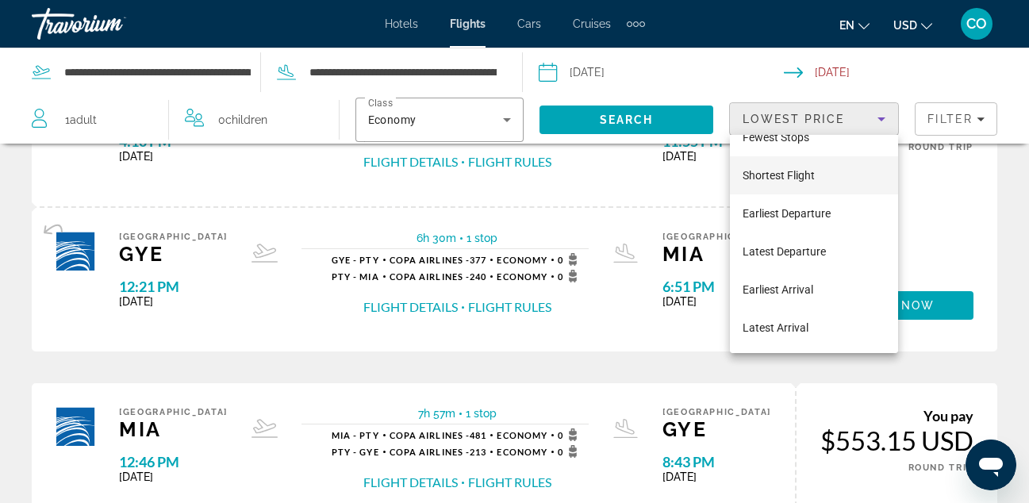
scroll to position [1418, 0]
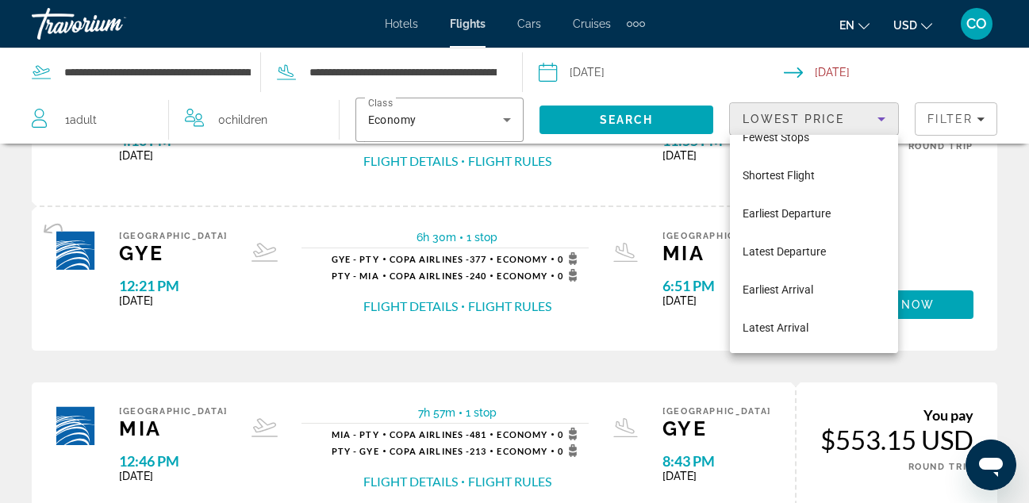
click at [627, 201] on div at bounding box center [514, 251] width 1029 height 503
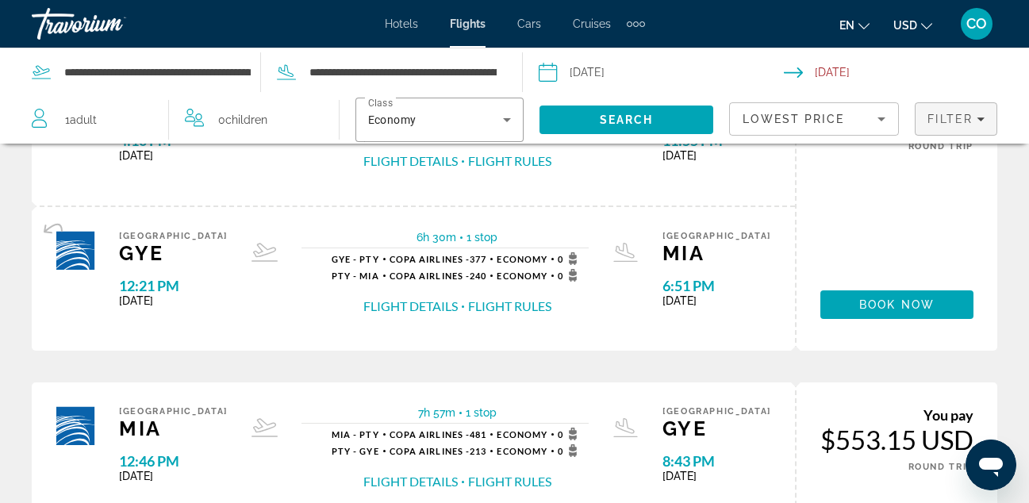
click at [974, 125] on div "Filter" at bounding box center [955, 119] width 57 height 13
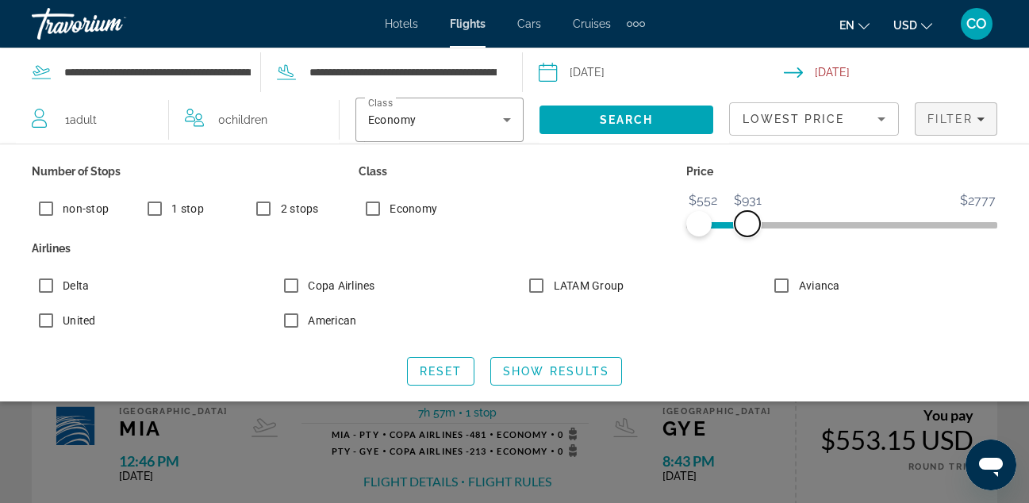
drag, startPoint x: 974, startPoint y: 228, endPoint x: 740, endPoint y: 282, distance: 240.1
click at [740, 282] on div "Number of Stops non-stop 1 stop 2 stops Class Economy Price $552 $2777 $552 $93…" at bounding box center [514, 250] width 981 height 181
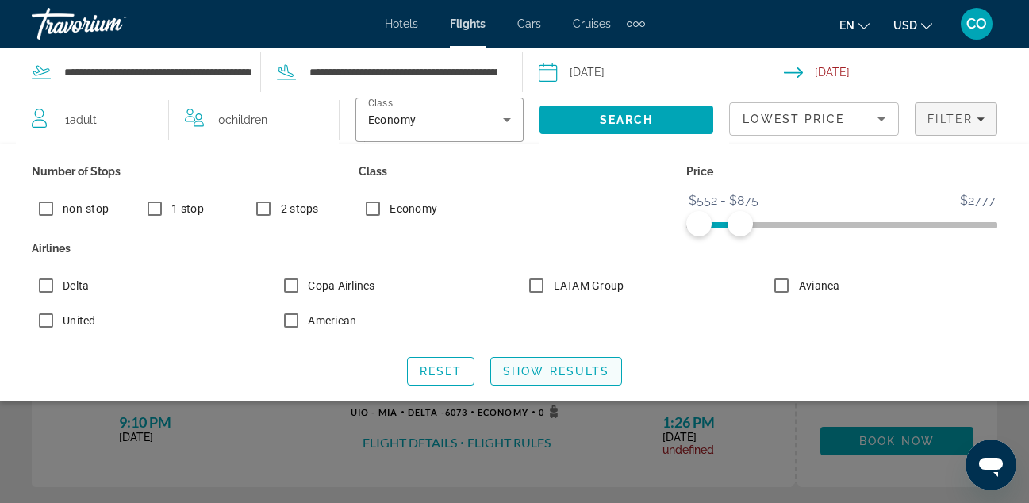
click at [538, 366] on span "Show Results" at bounding box center [556, 371] width 106 height 13
